Goal: Information Seeking & Learning: Learn about a topic

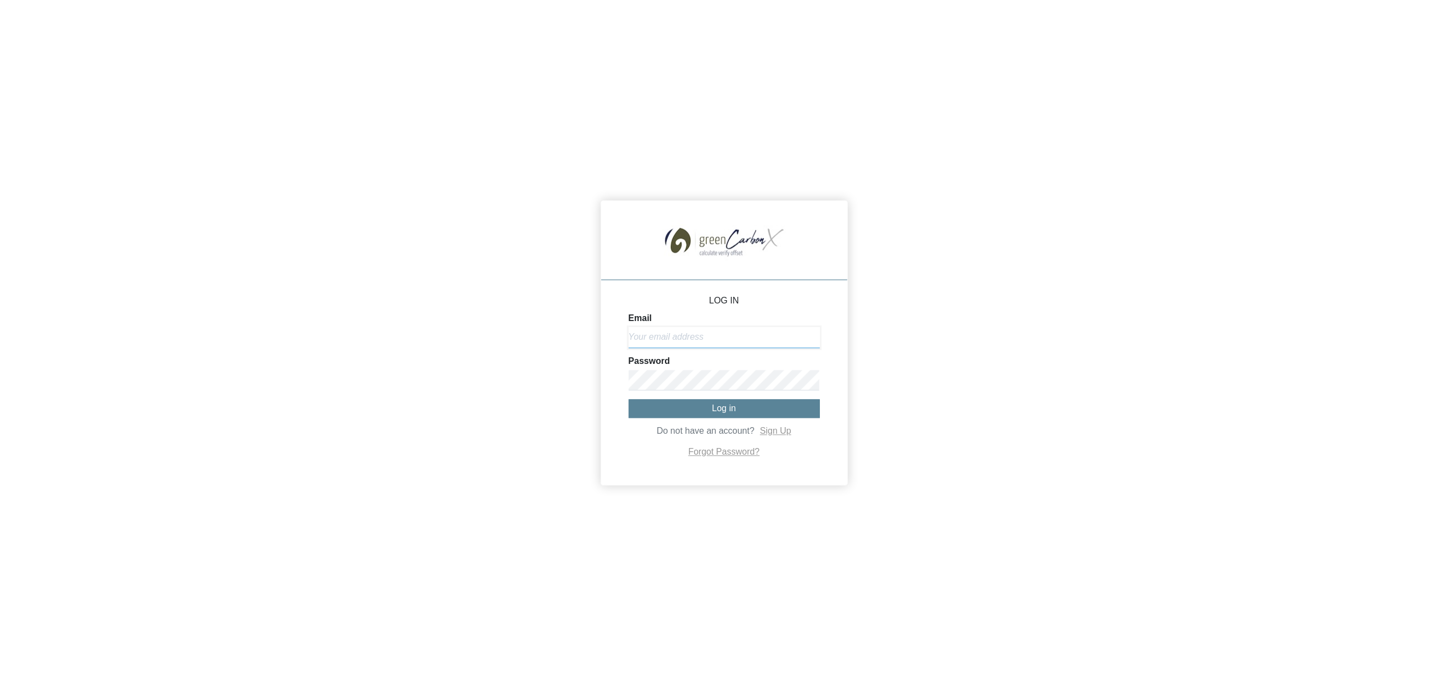
type input "[EMAIL_ADDRESS][DOMAIN_NAME]"
drag, startPoint x: 730, startPoint y: 406, endPoint x: 717, endPoint y: 415, distance: 16.2
click at [730, 406] on span "Log in" at bounding box center [724, 408] width 24 height 9
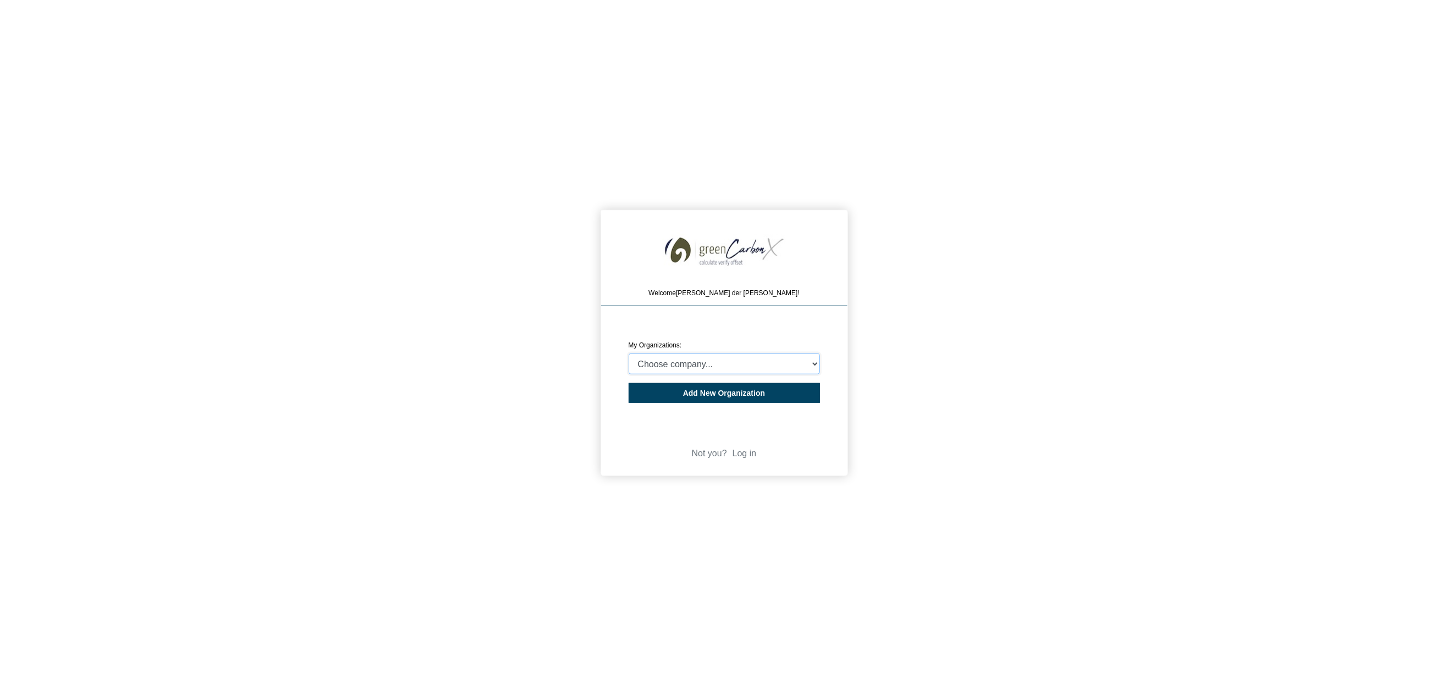
select select "4403349"
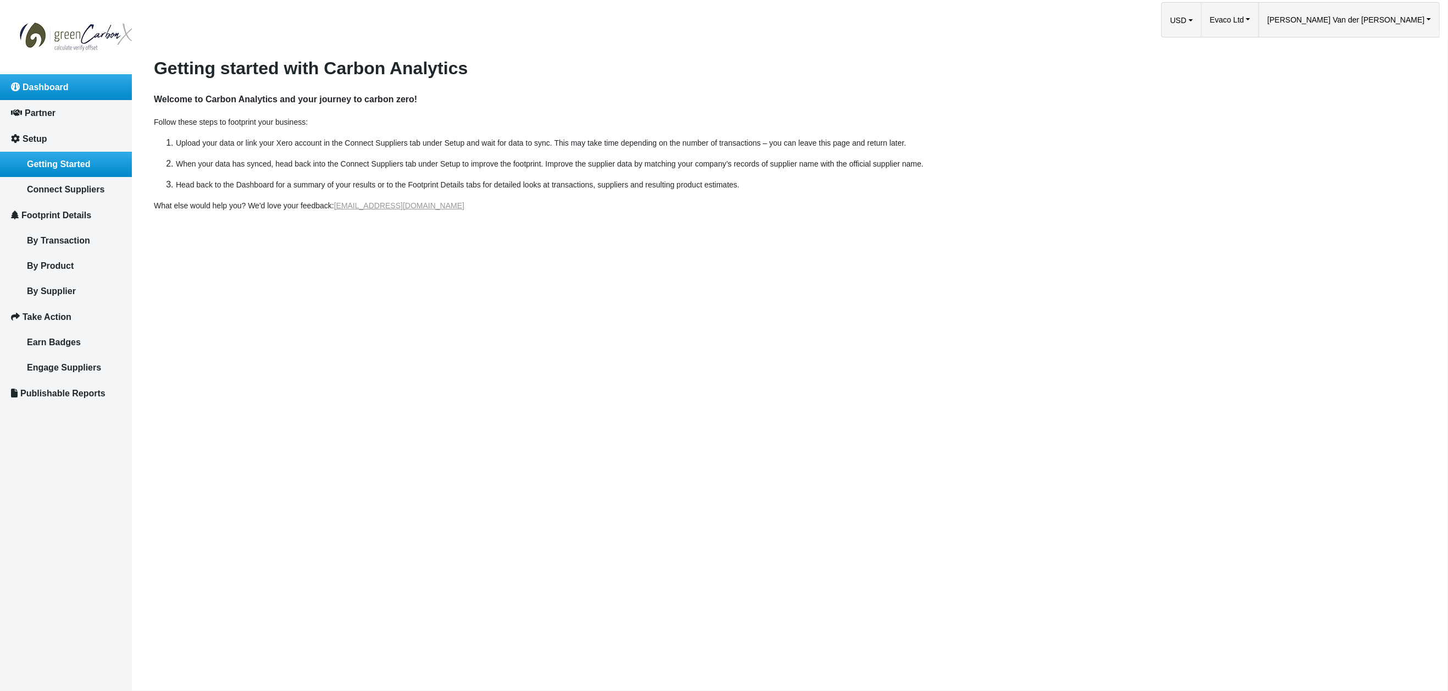
drag, startPoint x: 53, startPoint y: 86, endPoint x: 58, endPoint y: 93, distance: 8.2
click at [53, 87] on span "Dashboard" at bounding box center [46, 86] width 46 height 9
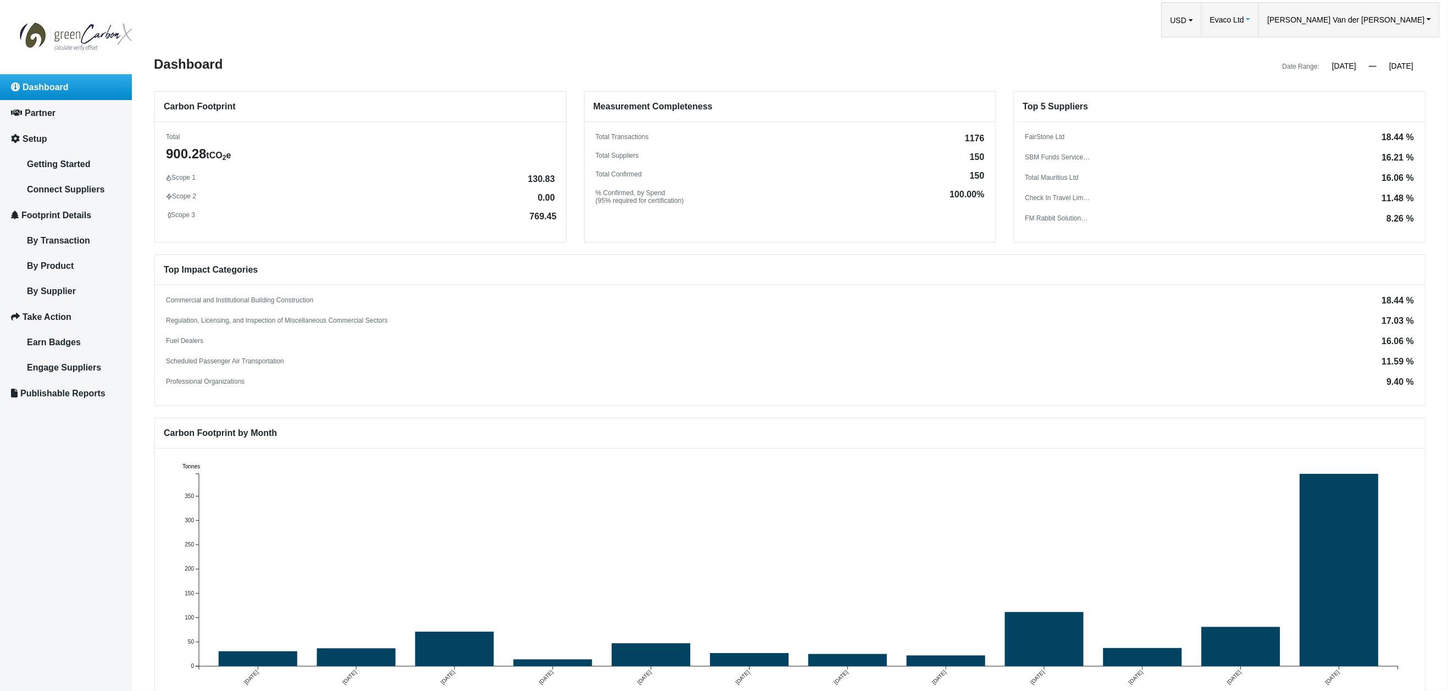
click at [1244, 18] on span "Evaco Ltd" at bounding box center [1227, 20] width 34 height 34
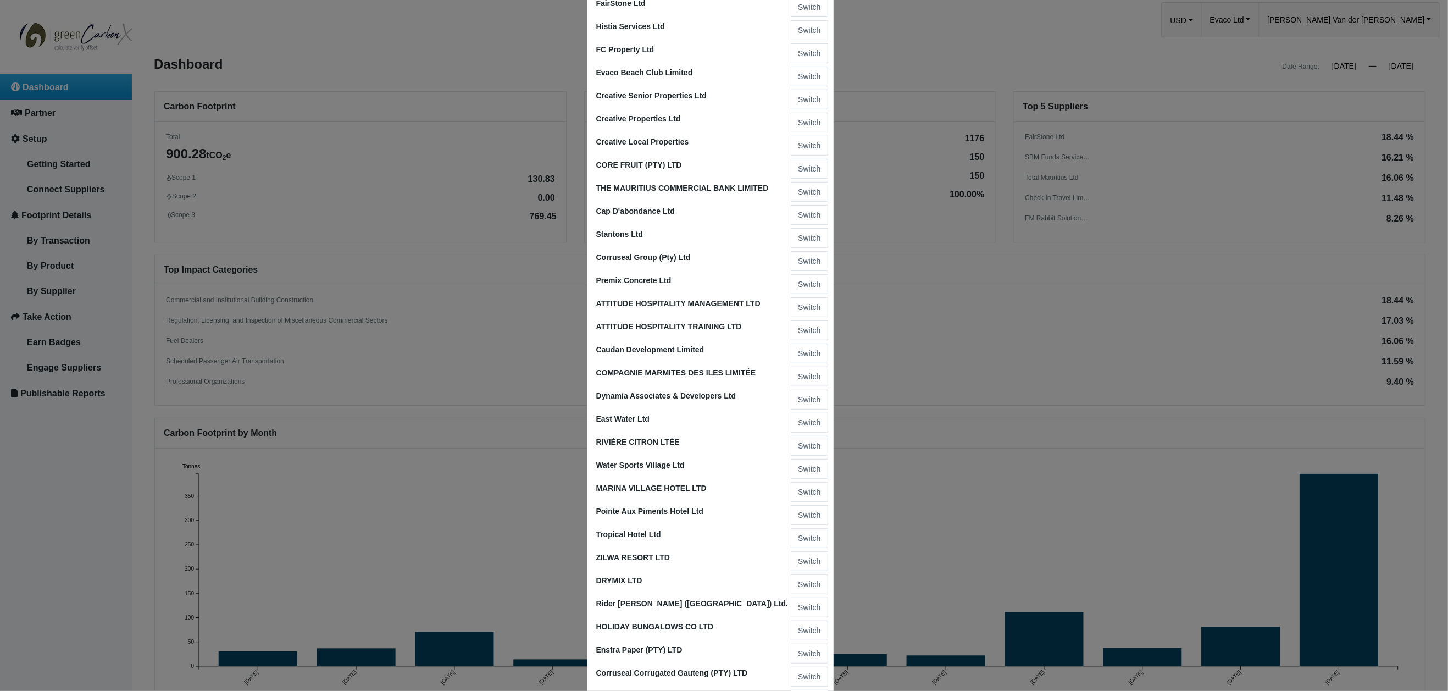
scroll to position [676, 0]
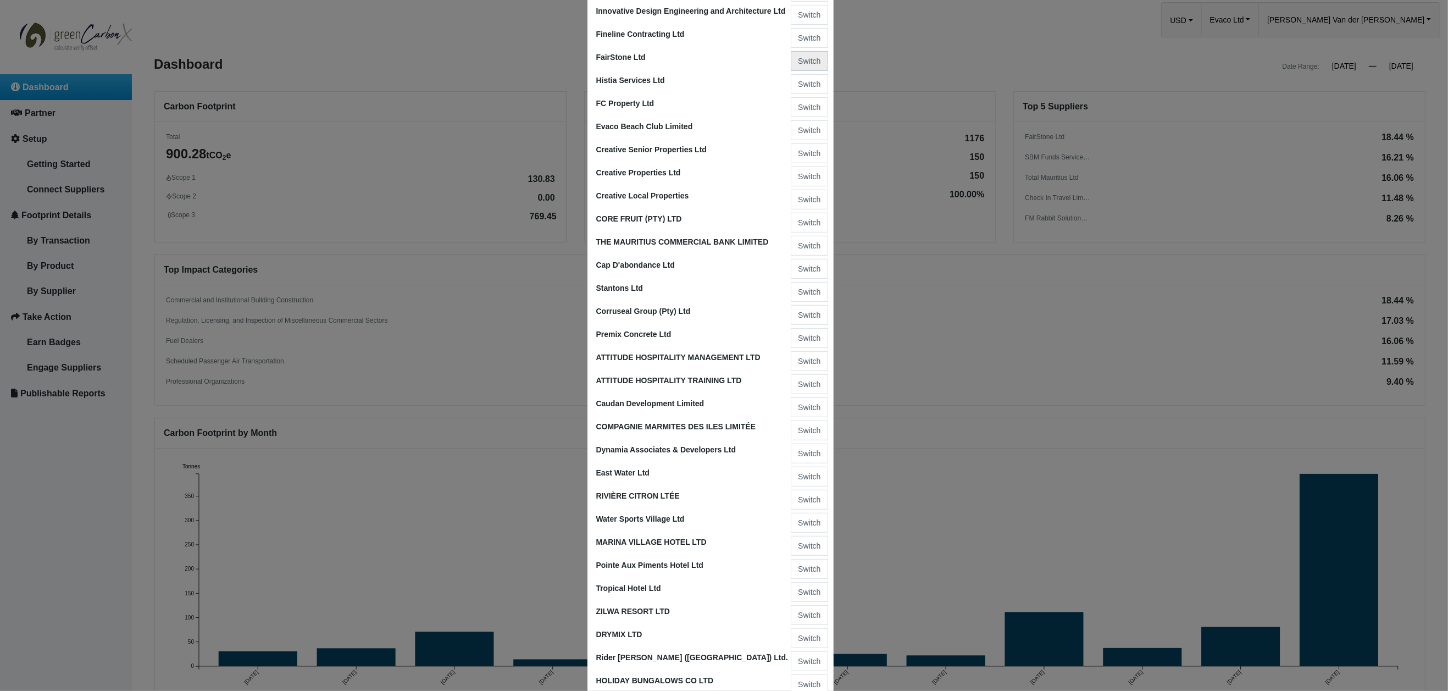
click at [808, 51] on button "Switch" at bounding box center [809, 61] width 37 height 20
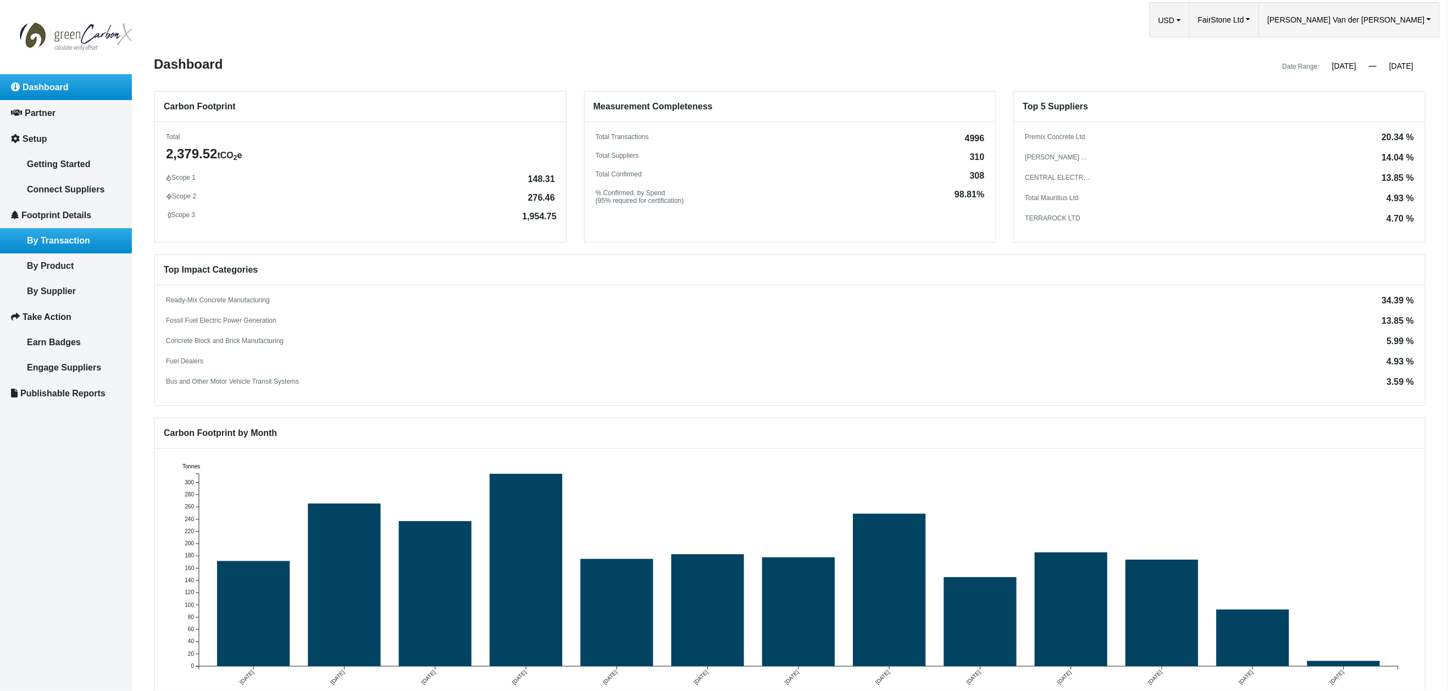
drag, startPoint x: 68, startPoint y: 233, endPoint x: 125, endPoint y: 235, distance: 57.2
click at [68, 236] on span "By Transaction" at bounding box center [58, 240] width 63 height 9
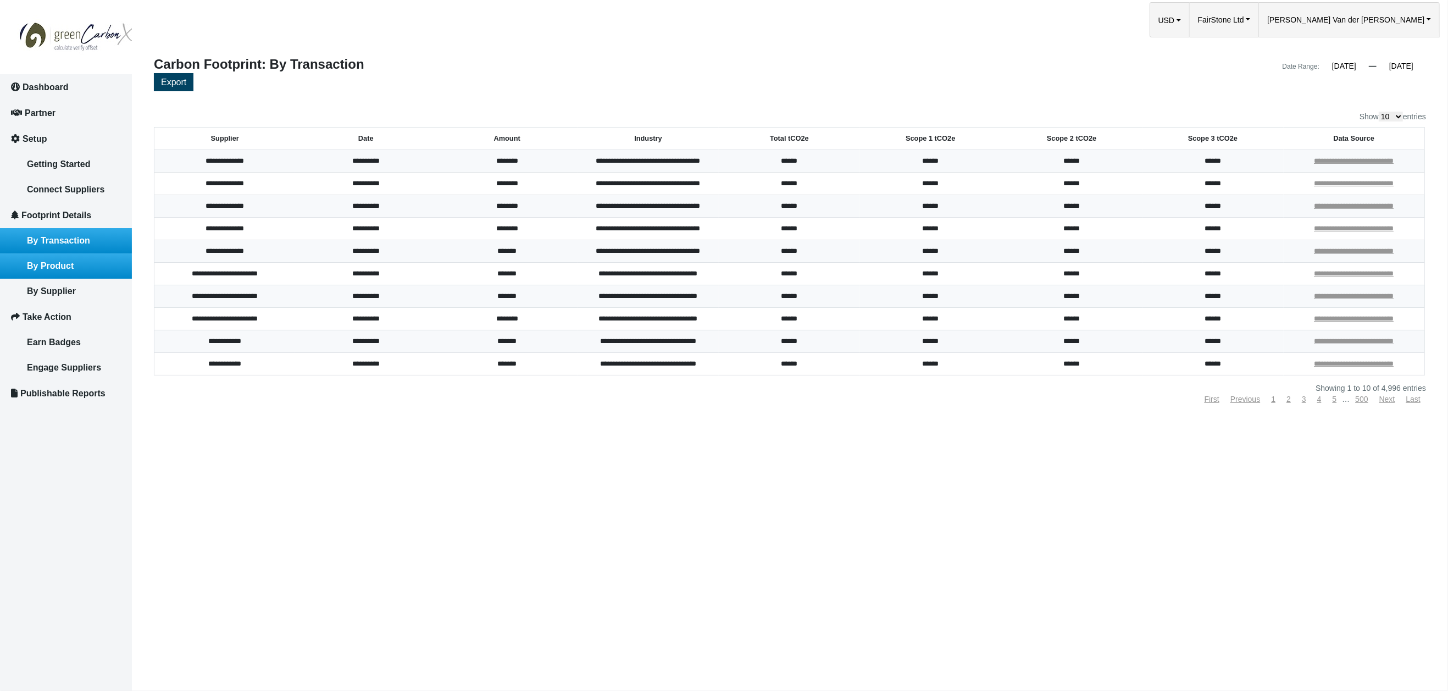
click at [60, 263] on span "By Product" at bounding box center [50, 265] width 47 height 9
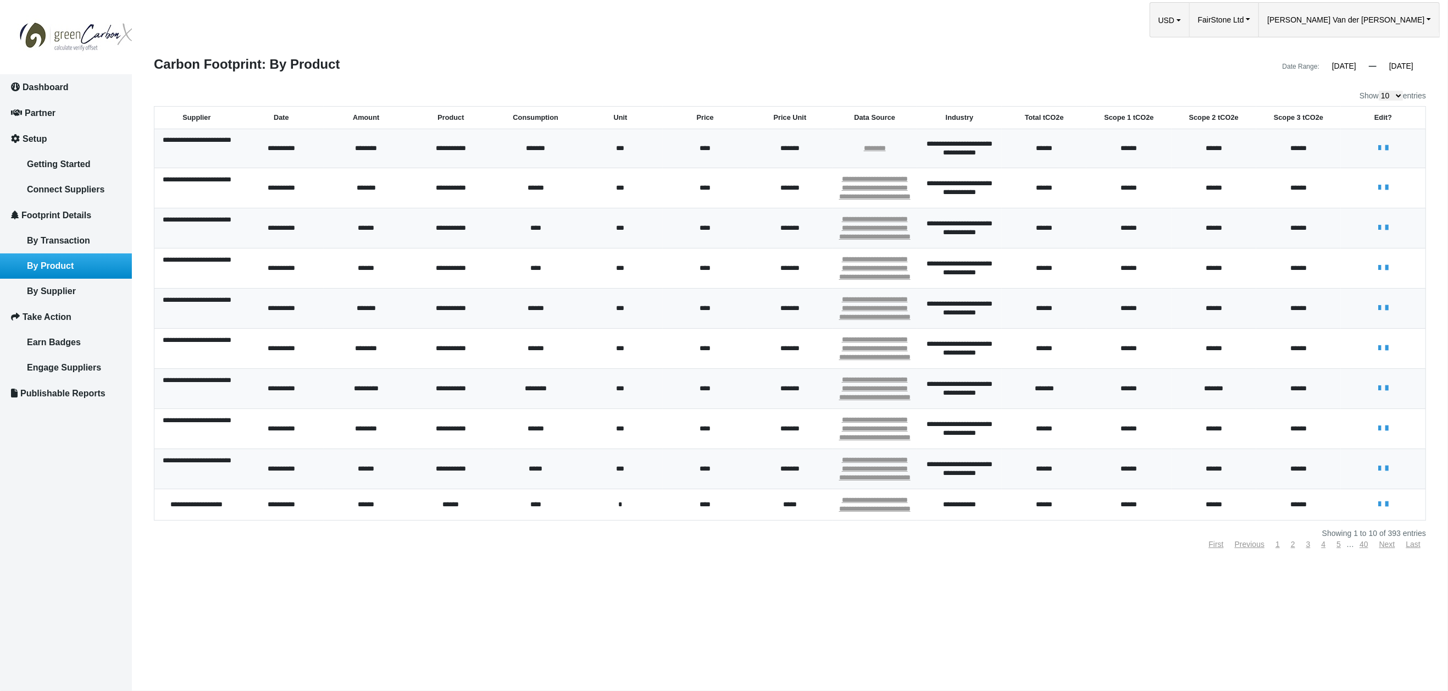
drag, startPoint x: 59, startPoint y: 86, endPoint x: 225, endPoint y: 119, distance: 168.5
click at [59, 86] on span "Dashboard" at bounding box center [46, 86] width 46 height 9
